Goal: Information Seeking & Learning: Learn about a topic

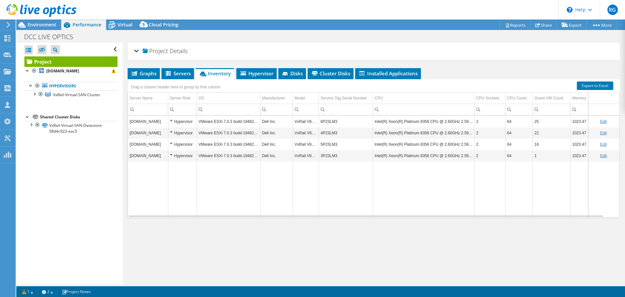
select select "USD"
click at [53, 165] on div "Open All Close All Hide Excluded Nodes Project Tree Filter" at bounding box center [69, 163] width 106 height 241
click at [44, 26] on span "Environment" at bounding box center [42, 24] width 29 height 6
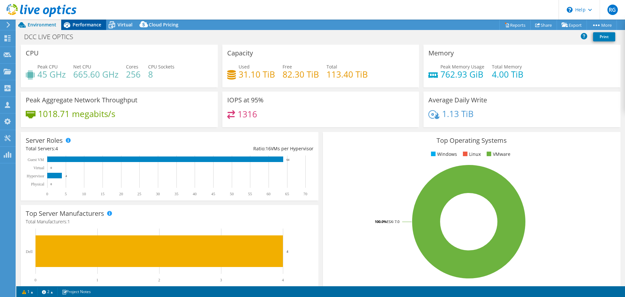
click at [87, 24] on span "Performance" at bounding box center [87, 24] width 29 height 6
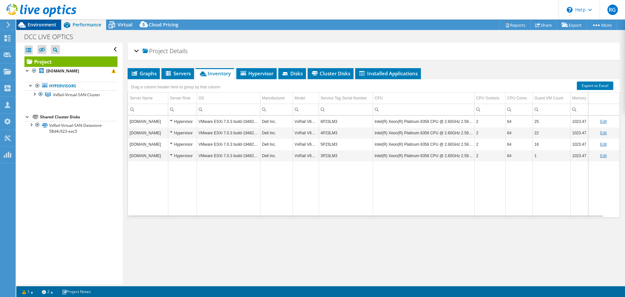
click at [44, 26] on span "Environment" at bounding box center [42, 24] width 29 height 6
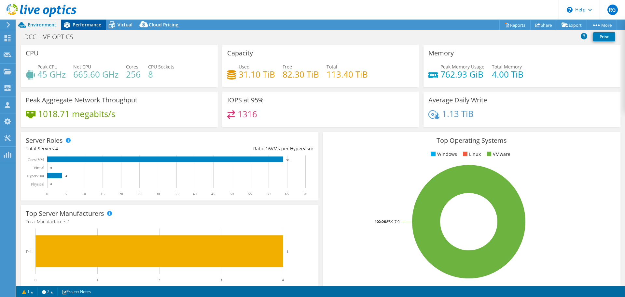
click at [93, 25] on span "Performance" at bounding box center [87, 24] width 29 height 6
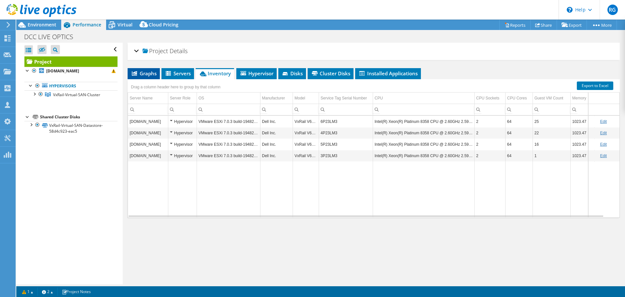
click at [148, 72] on span "Graphs" at bounding box center [144, 73] width 26 height 7
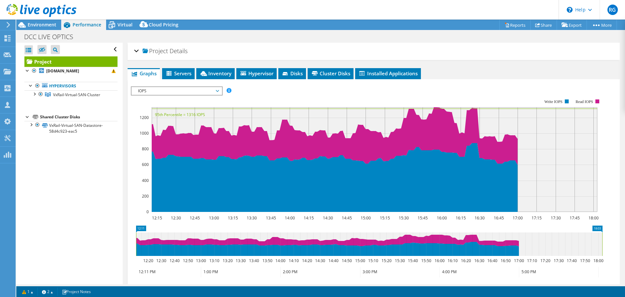
click at [218, 90] on span "IOPS" at bounding box center [177, 91] width 84 height 8
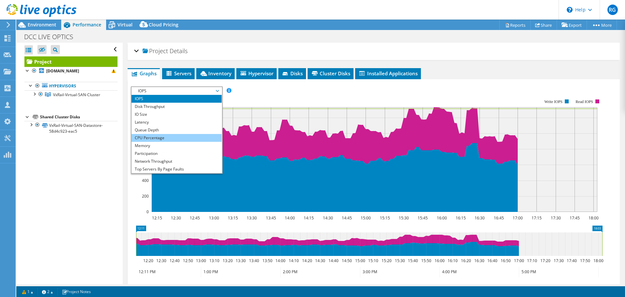
click at [186, 135] on li "CPU Percentage" at bounding box center [177, 138] width 90 height 8
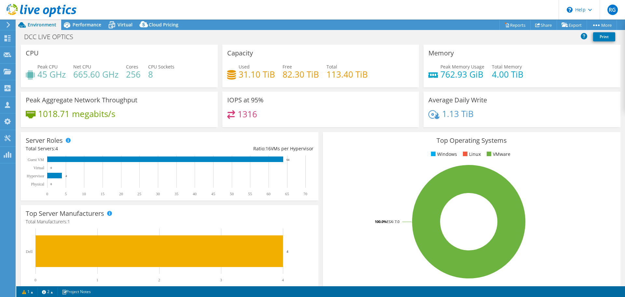
select select "USD"
click at [91, 24] on span "Performance" at bounding box center [87, 24] width 29 height 6
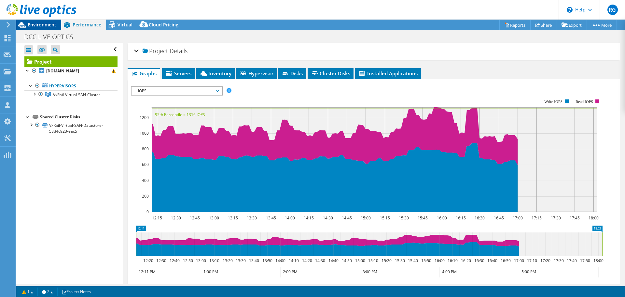
click at [45, 26] on span "Environment" at bounding box center [42, 24] width 29 height 6
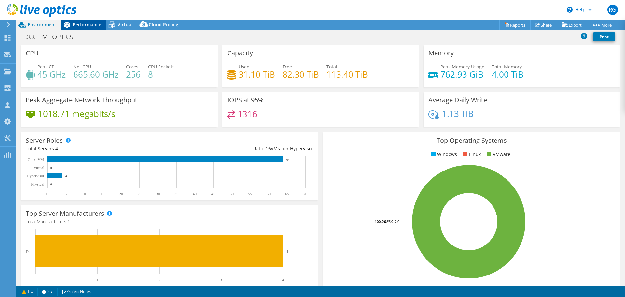
click at [90, 24] on span "Performance" at bounding box center [87, 24] width 29 height 6
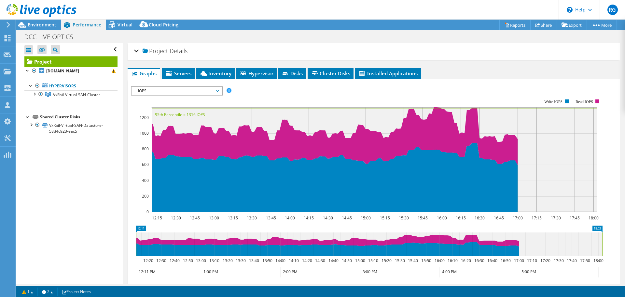
click at [217, 90] on span "IOPS" at bounding box center [177, 91] width 84 height 8
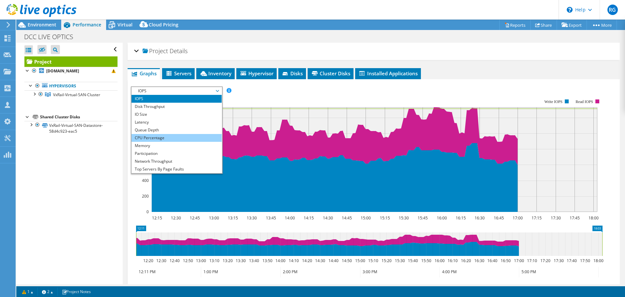
click at [183, 136] on li "CPU Percentage" at bounding box center [177, 138] width 90 height 8
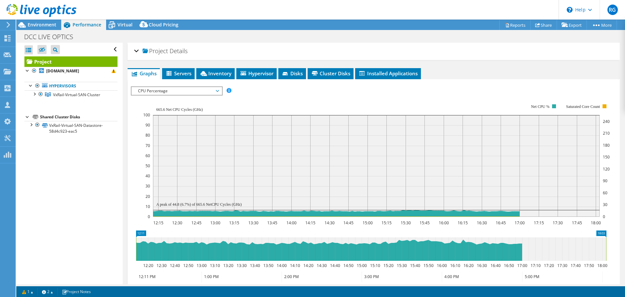
click at [218, 92] on span "CPU Percentage" at bounding box center [177, 91] width 84 height 8
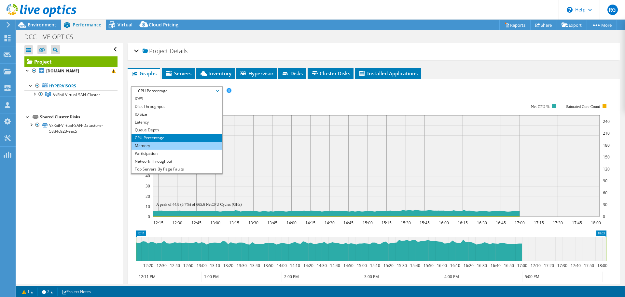
click at [175, 145] on li "Memory" at bounding box center [177, 146] width 90 height 8
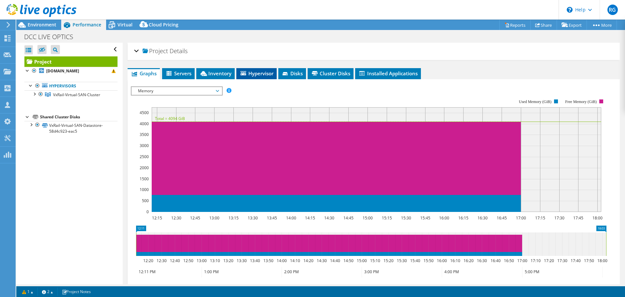
click at [250, 72] on span "Hypervisor" at bounding box center [257, 73] width 34 height 7
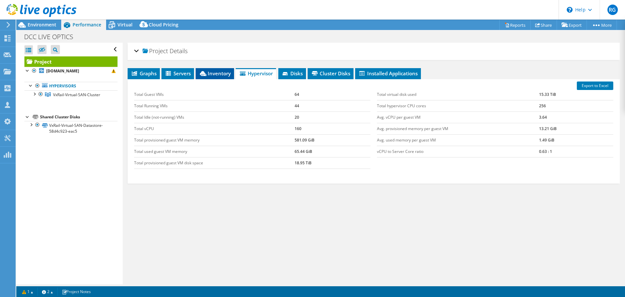
click at [214, 75] on span "Inventory" at bounding box center [215, 73] width 32 height 7
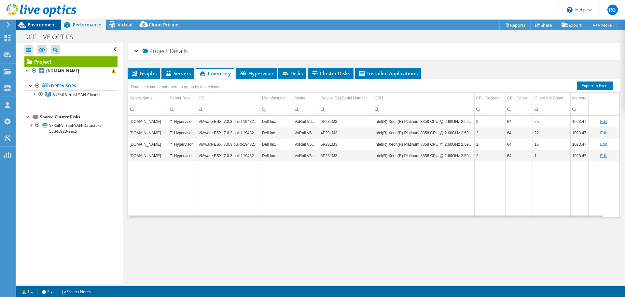
click at [39, 25] on span "Environment" at bounding box center [42, 24] width 29 height 6
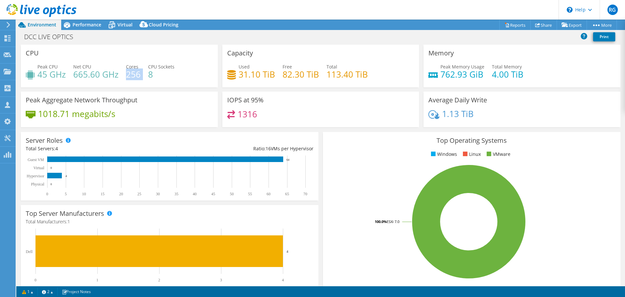
drag, startPoint x: 140, startPoint y: 73, endPoint x: 126, endPoint y: 75, distance: 14.5
click at [126, 75] on div "Peak CPU 45 GHz Net CPU 665.60 GHz Cores 256 CPU Sockets 8" at bounding box center [119, 73] width 187 height 21
click at [81, 24] on span "Performance" at bounding box center [87, 24] width 29 height 6
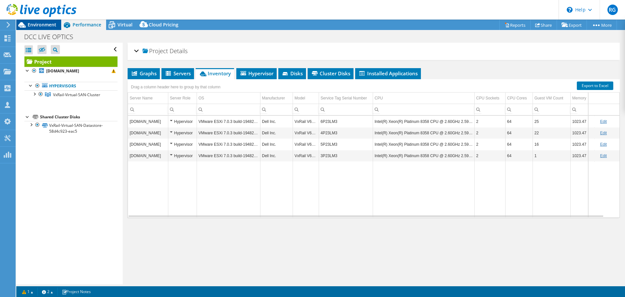
click at [41, 25] on span "Environment" at bounding box center [42, 24] width 29 height 6
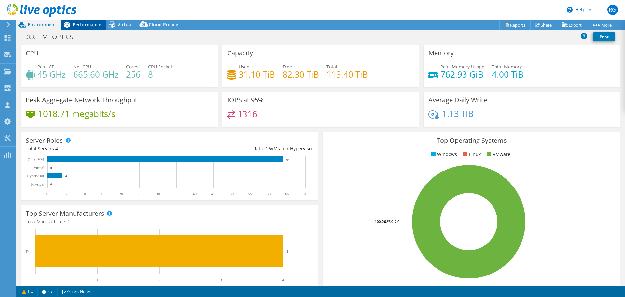
click at [89, 25] on span "Performance" at bounding box center [87, 24] width 29 height 6
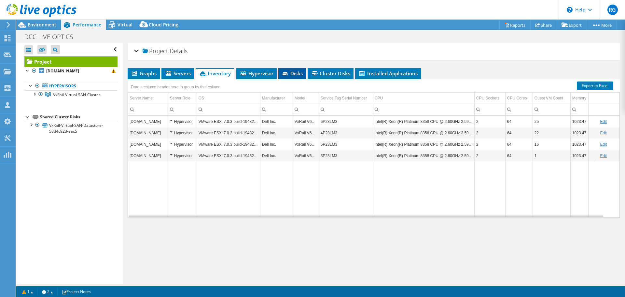
click at [293, 74] on span "Disks" at bounding box center [292, 73] width 21 height 7
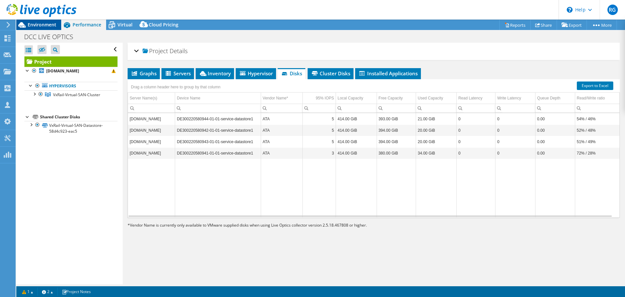
click at [32, 23] on span "Environment" at bounding box center [42, 24] width 29 height 6
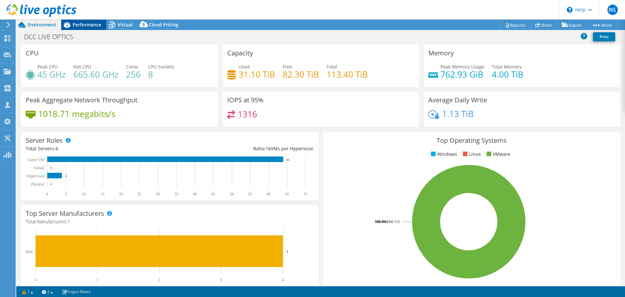
click at [91, 25] on span "Performance" at bounding box center [87, 24] width 29 height 6
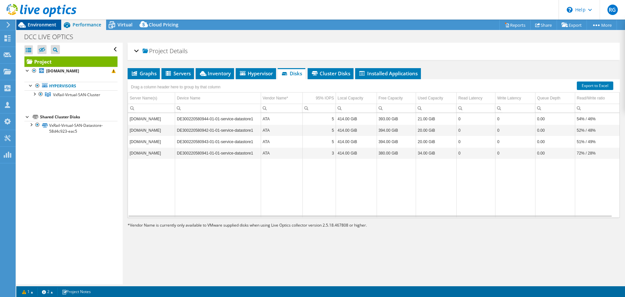
click at [42, 23] on span "Environment" at bounding box center [42, 24] width 29 height 6
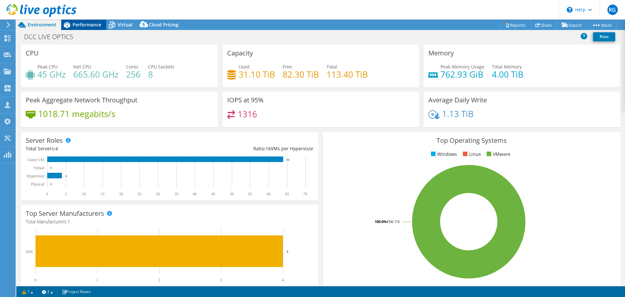
click at [83, 25] on span "Performance" at bounding box center [87, 24] width 29 height 6
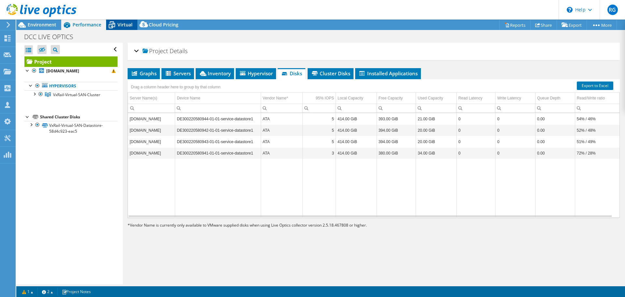
click at [123, 23] on span "Virtual" at bounding box center [125, 24] width 15 height 6
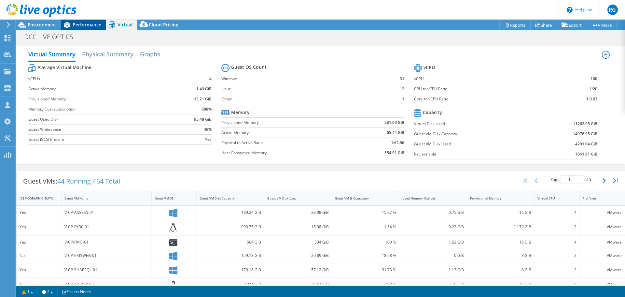
click at [76, 24] on span "Performance" at bounding box center [87, 24] width 29 height 6
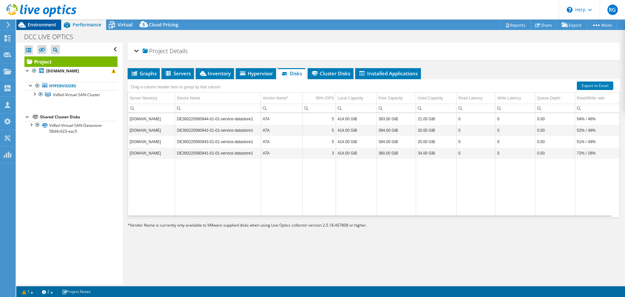
click at [48, 23] on span "Environment" at bounding box center [42, 24] width 29 height 6
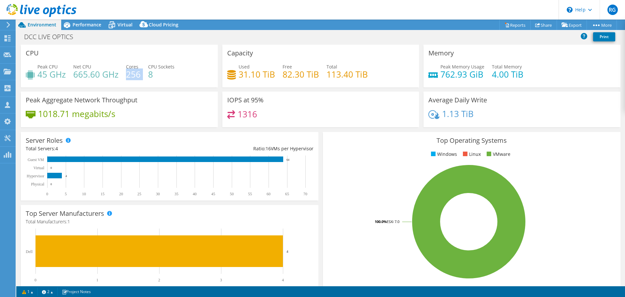
drag, startPoint x: 141, startPoint y: 73, endPoint x: 127, endPoint y: 72, distance: 14.0
click at [127, 72] on div "Peak CPU 45 GHz Net CPU 665.60 GHz Cores 256 CPU Sockets 8" at bounding box center [119, 73] width 187 height 21
click at [134, 83] on div "Peak CPU 45 GHz Net CPU 665.60 GHz Cores 256 CPU Sockets 8" at bounding box center [119, 73] width 187 height 21
drag, startPoint x: 140, startPoint y: 74, endPoint x: 124, endPoint y: 73, distance: 16.0
click at [124, 73] on div "Peak CPU 45 GHz Net CPU 665.60 GHz Cores 256 CPU Sockets 8" at bounding box center [119, 73] width 187 height 21
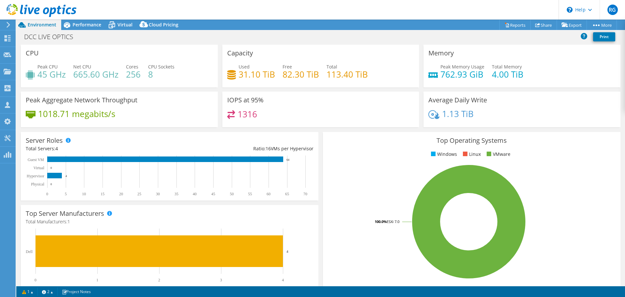
click at [131, 83] on div "Peak CPU 45 GHz Net CPU 665.60 GHz Cores 256 CPU Sockets 8" at bounding box center [119, 73] width 187 height 21
drag, startPoint x: 139, startPoint y: 76, endPoint x: 125, endPoint y: 65, distance: 18.0
click at [125, 65] on div "Peak CPU 45 GHz Net CPU 665.60 GHz Cores 256 CPU Sockets 8" at bounding box center [119, 73] width 187 height 21
click at [161, 101] on div "Peak Aggregate Network Throughput 1018.71 megabits/s" at bounding box center [119, 108] width 197 height 35
click at [85, 24] on span "Performance" at bounding box center [87, 24] width 29 height 6
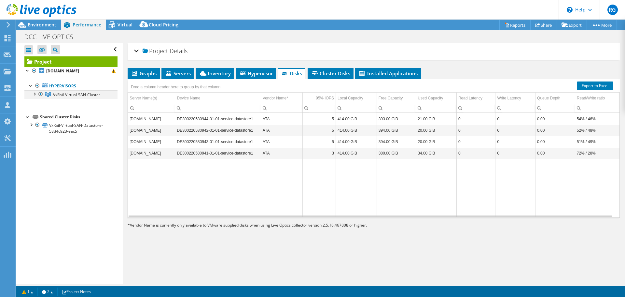
click at [35, 94] on div at bounding box center [34, 93] width 7 height 7
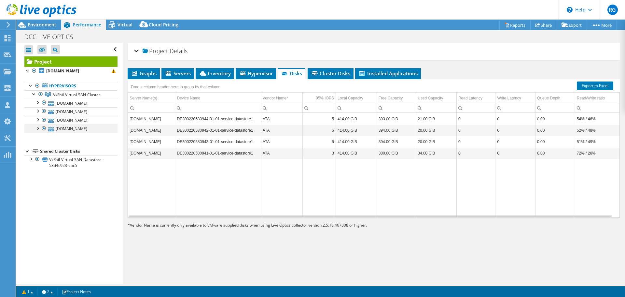
click at [43, 128] on div at bounding box center [44, 128] width 7 height 8
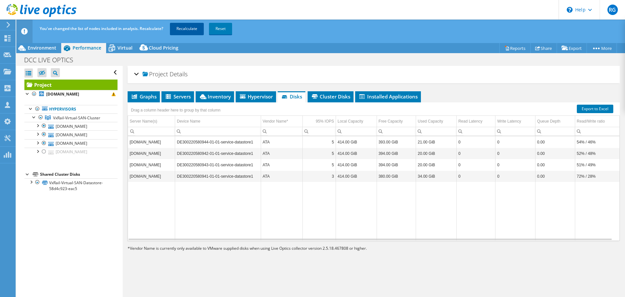
click at [189, 27] on link "Recalculate" at bounding box center [187, 29] width 34 height 12
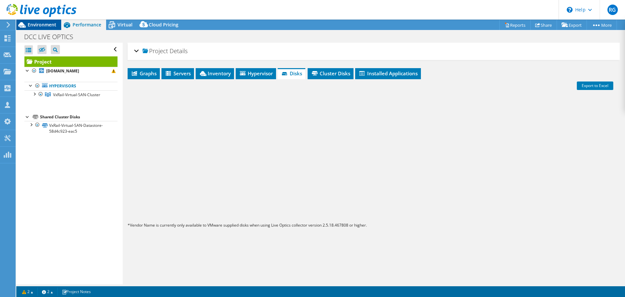
click at [40, 23] on span "Environment" at bounding box center [42, 24] width 29 height 6
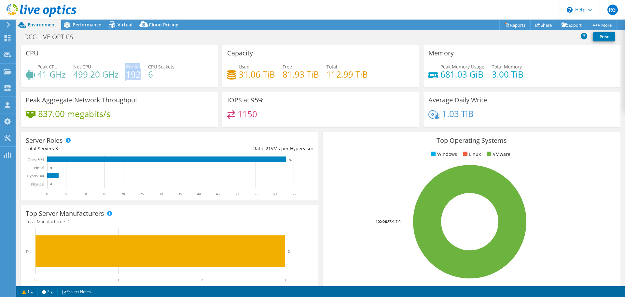
drag, startPoint x: 140, startPoint y: 72, endPoint x: 120, endPoint y: 72, distance: 19.9
click at [120, 72] on div "Peak CPU 41 GHz Net CPU 499.20 GHz Cores 192 CPU Sockets 6" at bounding box center [119, 73] width 187 height 21
click at [86, 24] on span "Performance" at bounding box center [87, 24] width 29 height 6
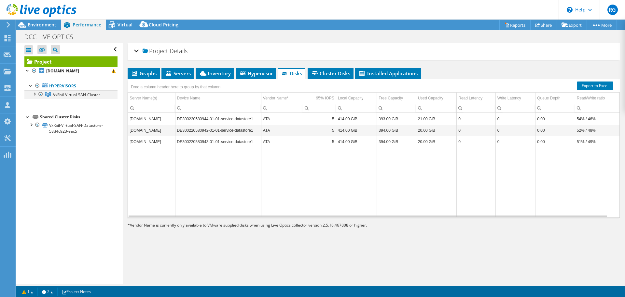
click at [35, 93] on div at bounding box center [34, 93] width 7 height 7
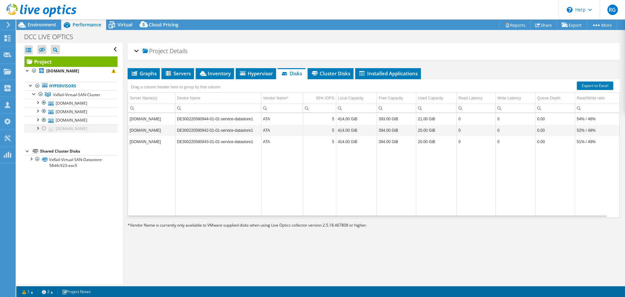
click at [42, 128] on div at bounding box center [44, 128] width 7 height 8
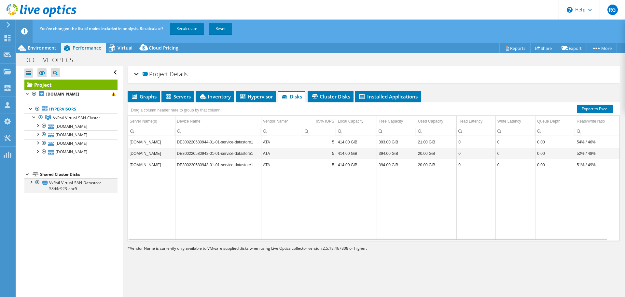
click at [31, 180] on div at bounding box center [31, 181] width 7 height 7
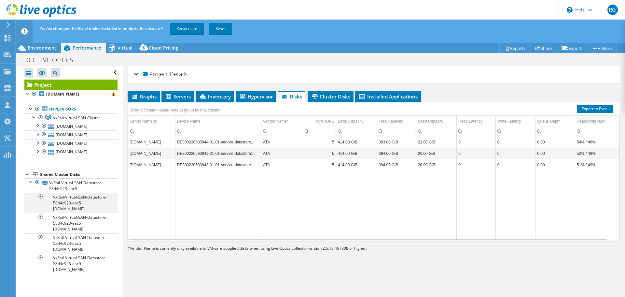
click at [41, 196] on div at bounding box center [40, 196] width 7 height 8
click at [182, 31] on link "Recalculate" at bounding box center [187, 29] width 34 height 12
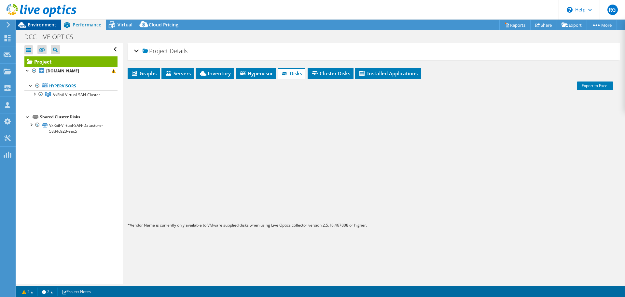
click at [41, 24] on span "Environment" at bounding box center [42, 24] width 29 height 6
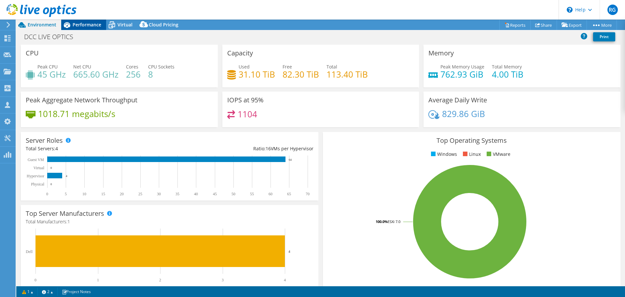
click at [90, 26] on span "Performance" at bounding box center [87, 24] width 29 height 6
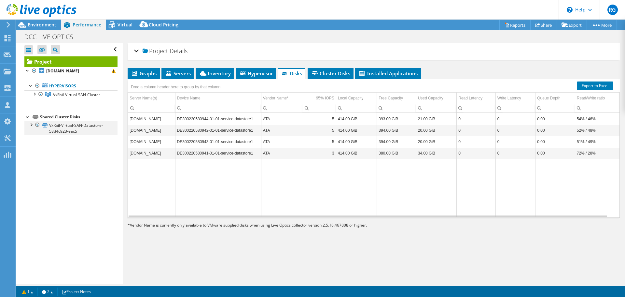
click at [32, 125] on div at bounding box center [31, 124] width 7 height 7
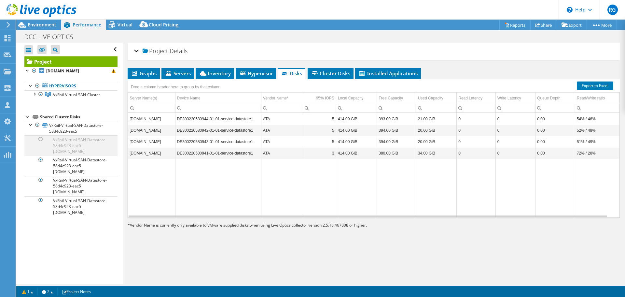
click at [40, 138] on div at bounding box center [40, 139] width 7 height 8
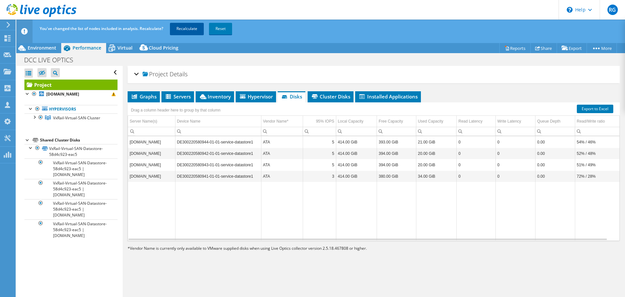
click at [189, 26] on link "Recalculate" at bounding box center [187, 29] width 34 height 12
click at [167, 48] on span "Cloud Pricing" at bounding box center [164, 48] width 30 height 6
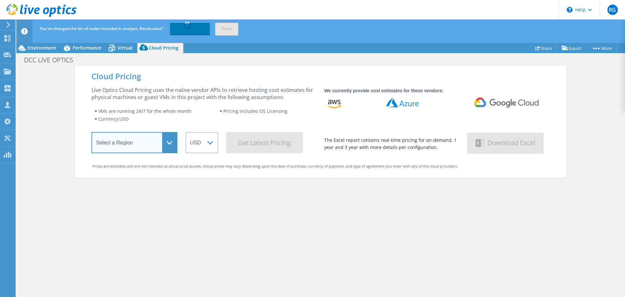
click at [165, 142] on select "Select a Region Asia Pacific (Hong Kong) Asia Pacific (Mumbai) Asia Pacific (Se…" at bounding box center [134, 142] width 86 height 21
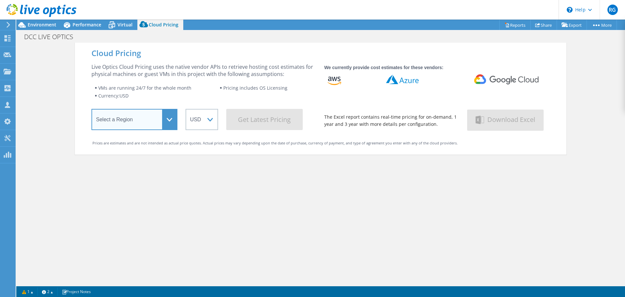
select select "USEast"
click at [91, 110] on select "Select a Region Asia Pacific (Hong Kong) Asia Pacific (Mumbai) Asia Pacific (Se…" at bounding box center [134, 119] width 86 height 21
click at [128, 228] on div "Cloud Pricing Live Optics Cloud Pricing uses the native vendor APIs to retrieve…" at bounding box center [321, 191] width 492 height 297
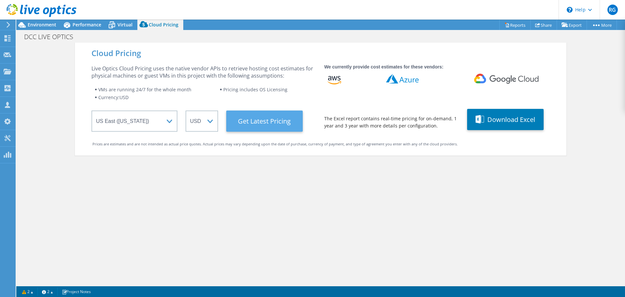
click at [258, 119] on Latest "Get Latest Pricing" at bounding box center [264, 120] width 76 height 21
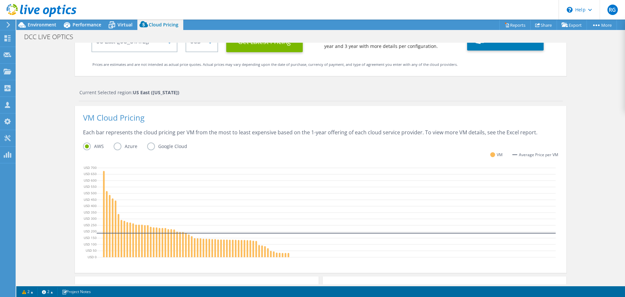
scroll to position [63, 0]
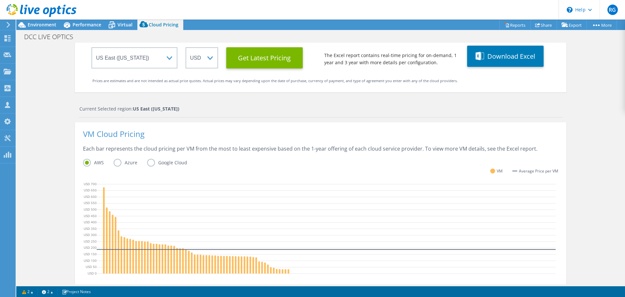
click at [118, 161] on label "Azure" at bounding box center [131, 163] width 34 height 8
click at [0, 0] on input "Azure" at bounding box center [0, 0] width 0 height 0
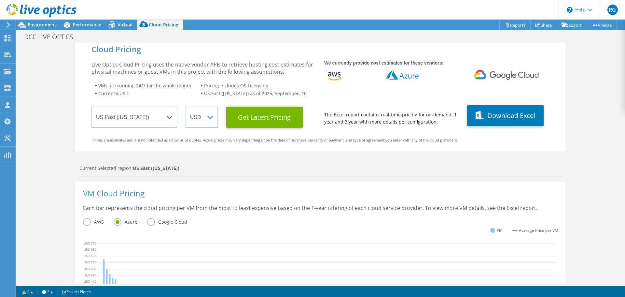
scroll to position [0, 0]
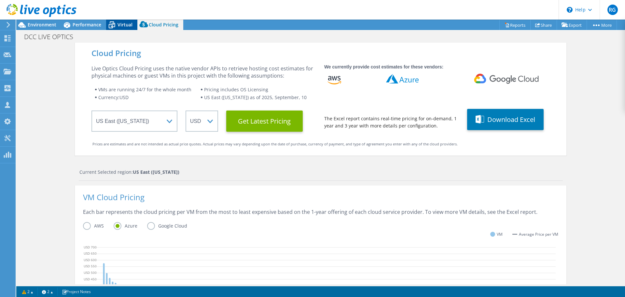
click at [117, 24] on icon at bounding box center [111, 24] width 11 height 11
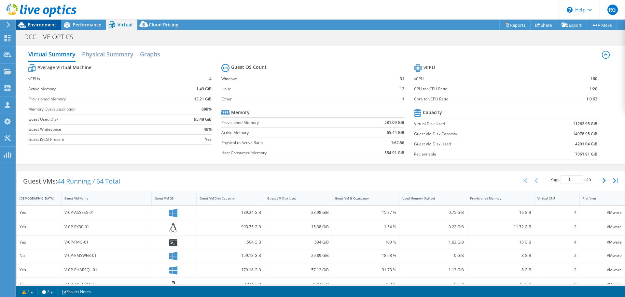
click at [44, 23] on span "Environment" at bounding box center [42, 24] width 29 height 6
